Goal: Information Seeking & Learning: Understand process/instructions

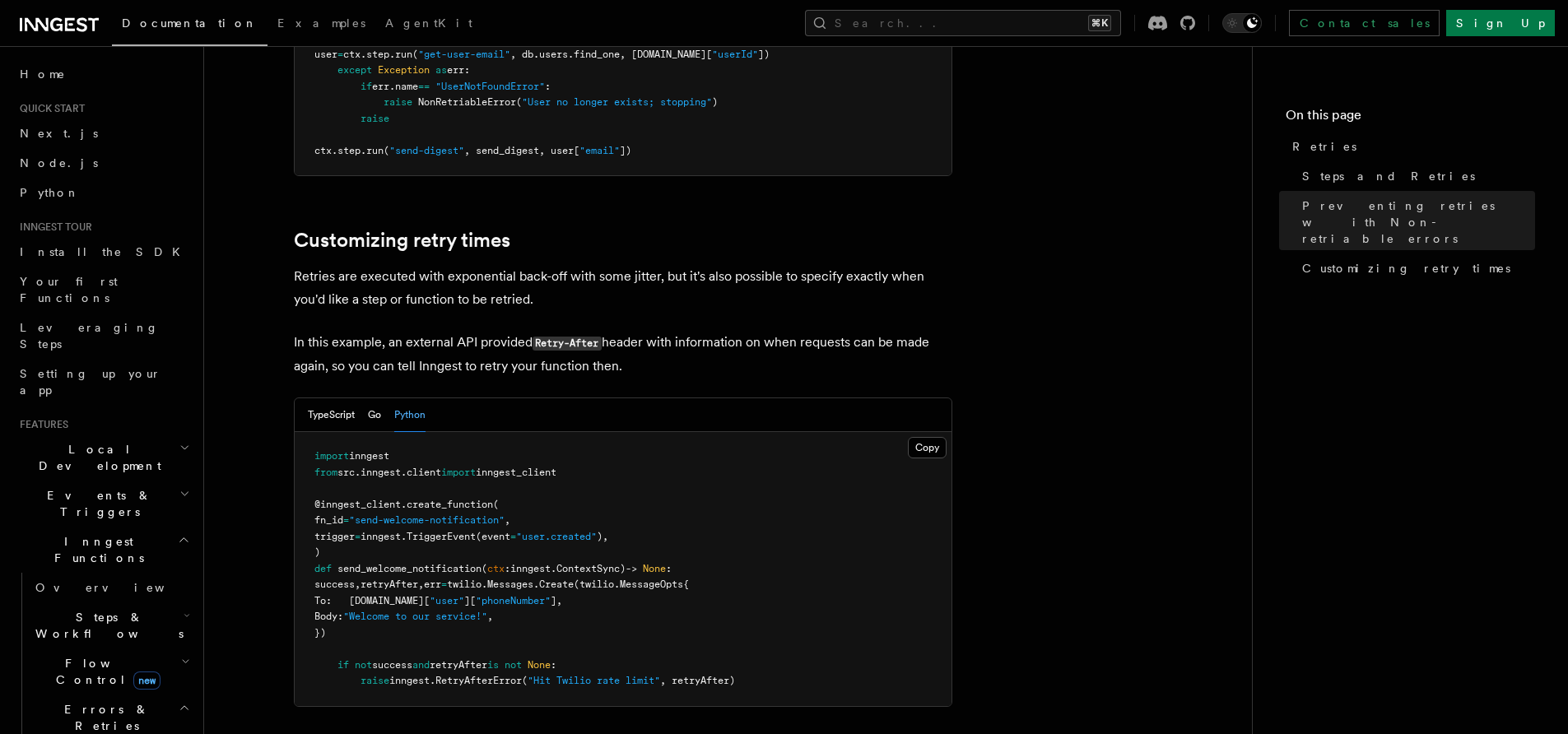
drag, startPoint x: 597, startPoint y: 278, endPoint x: 655, endPoint y: 342, distance: 86.4
click at [655, 342] on p "In this example, an external API provided Retry-After header with information o…" at bounding box center [623, 355] width 659 height 47
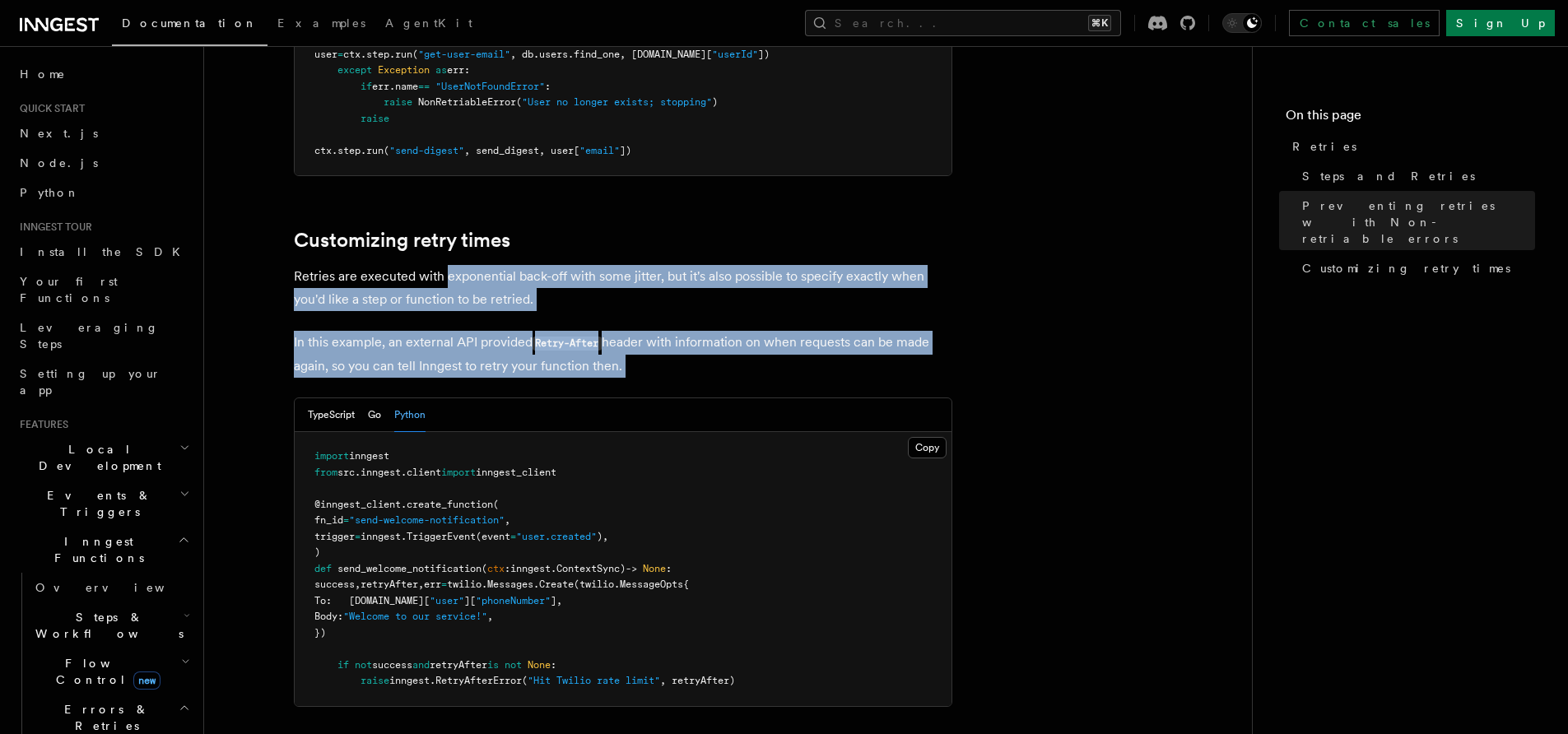
drag, startPoint x: 655, startPoint y: 342, endPoint x: 472, endPoint y: 247, distance: 206.2
click at [472, 265] on p "Retries are executed with exponential back-off with some jitter, but it's also …" at bounding box center [623, 288] width 659 height 46
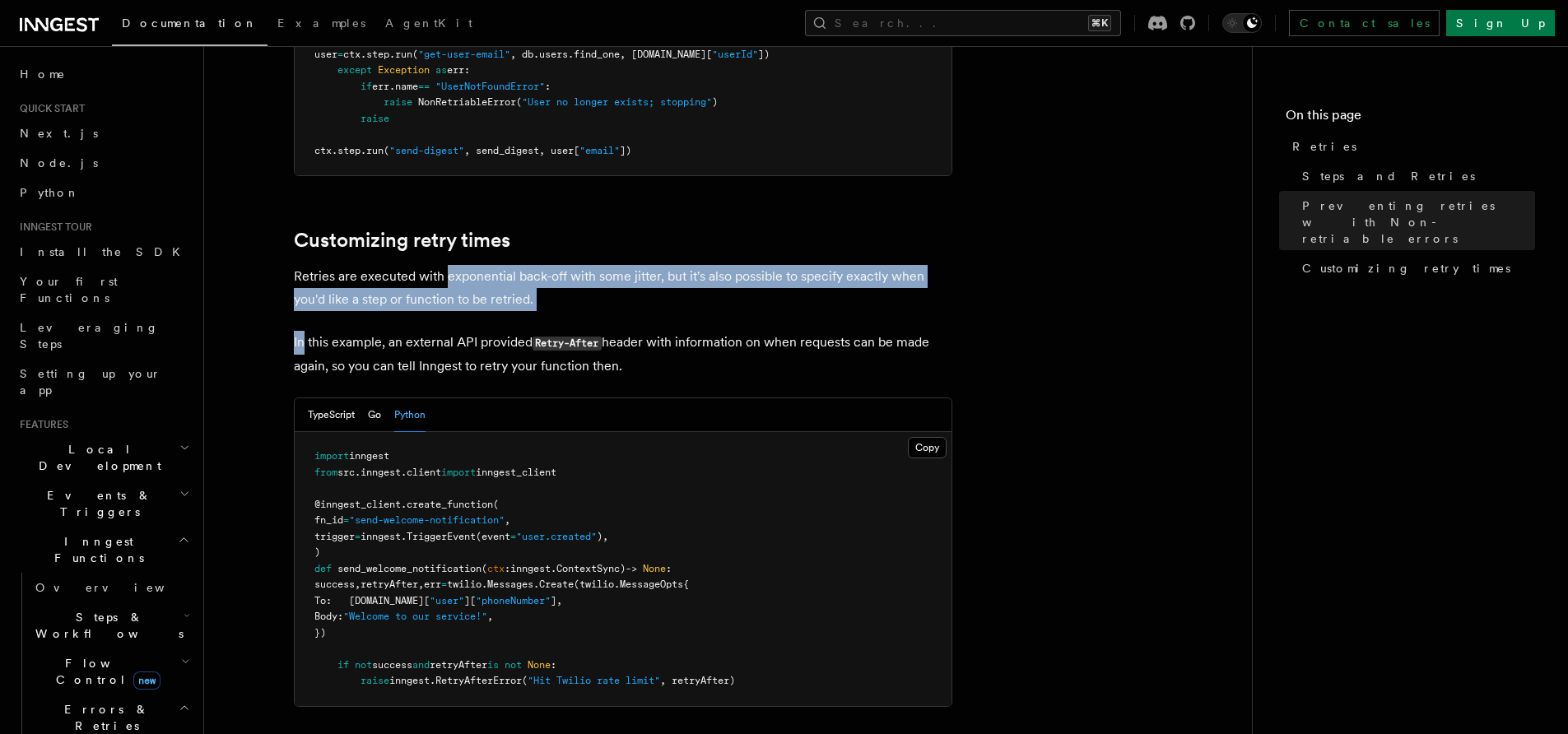
drag, startPoint x: 472, startPoint y: 247, endPoint x: 563, endPoint y: 299, distance: 104.8
drag, startPoint x: 563, startPoint y: 299, endPoint x: 475, endPoint y: 238, distance: 107.1
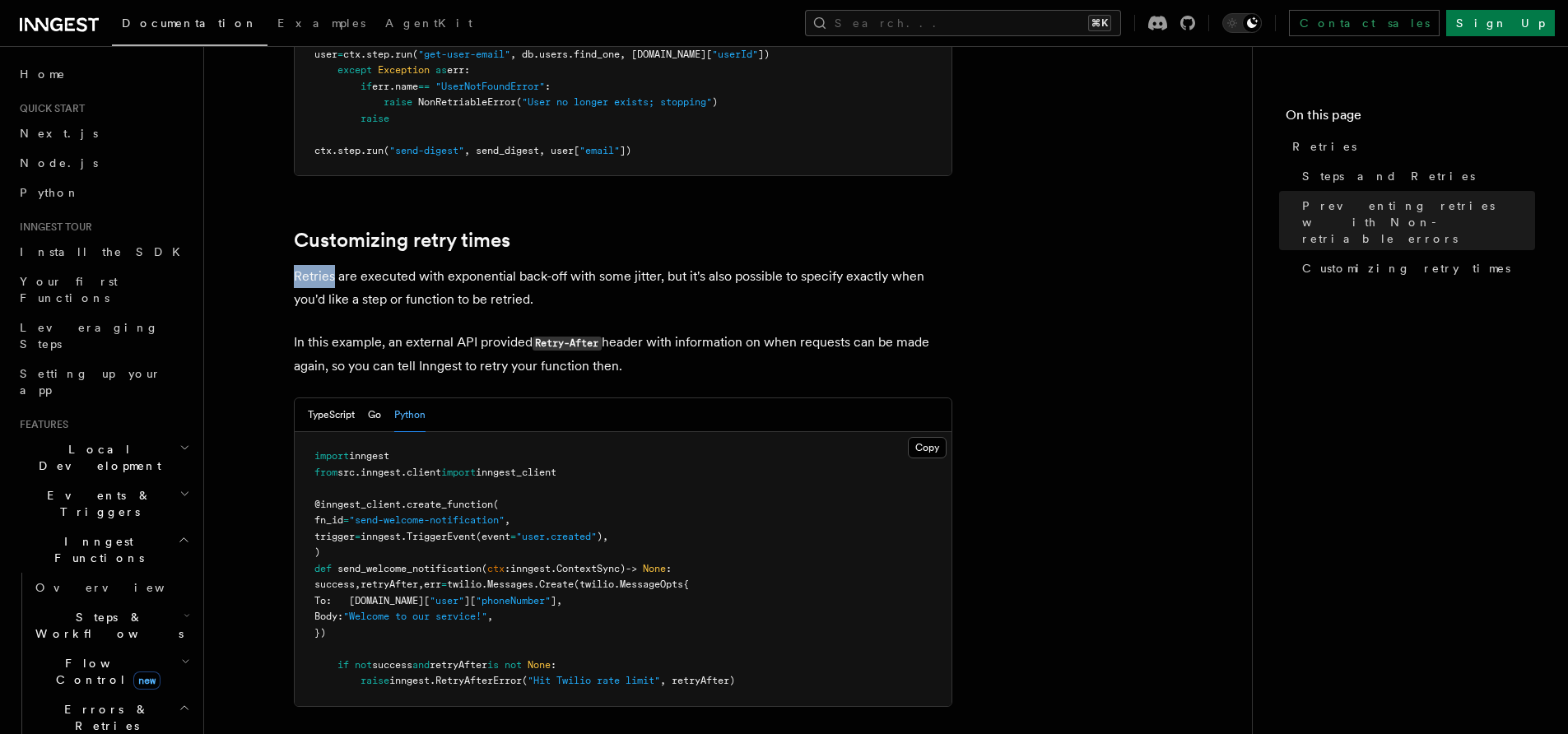
drag, startPoint x: 475, startPoint y: 238, endPoint x: 569, endPoint y: 241, distance: 94.0
